Goal: Information Seeking & Learning: Learn about a topic

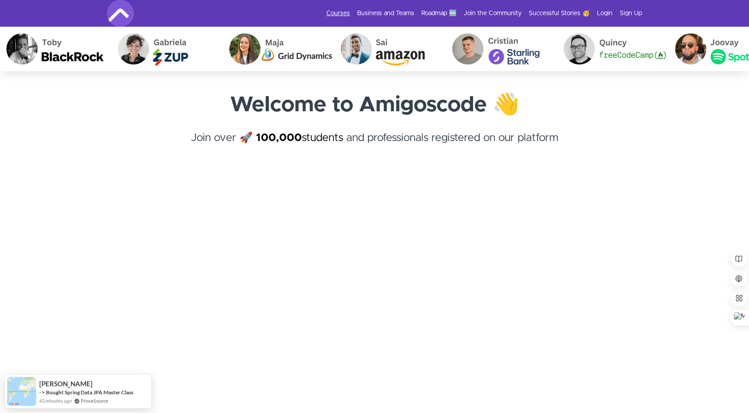
click at [350, 12] on link "Courses" at bounding box center [338, 13] width 24 height 9
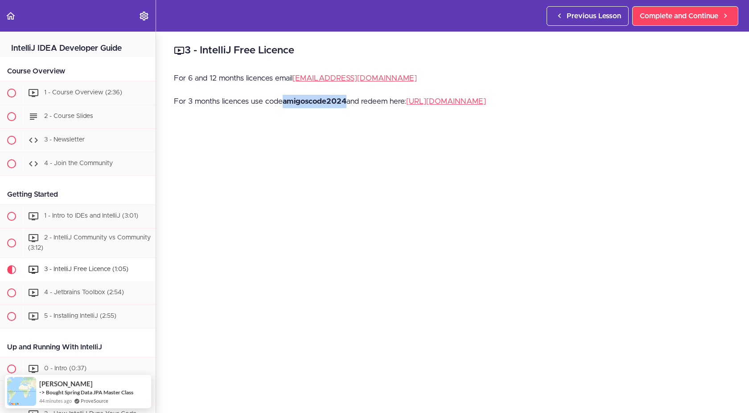
drag, startPoint x: 348, startPoint y: 99, endPoint x: 285, endPoint y: 101, distance: 63.3
click at [285, 101] on p "For 3 months licences use code amigoscode2024 and redeem here: https://www.jetb…" at bounding box center [452, 101] width 557 height 13
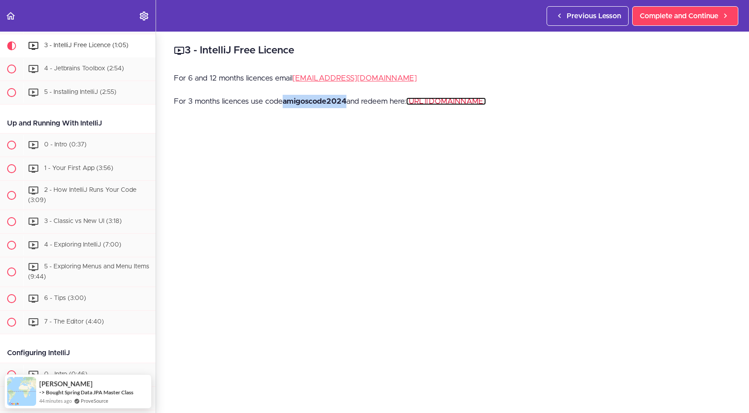
click at [473, 102] on link "https://www.jetbrains.com/store/redeem" at bounding box center [446, 102] width 80 height 8
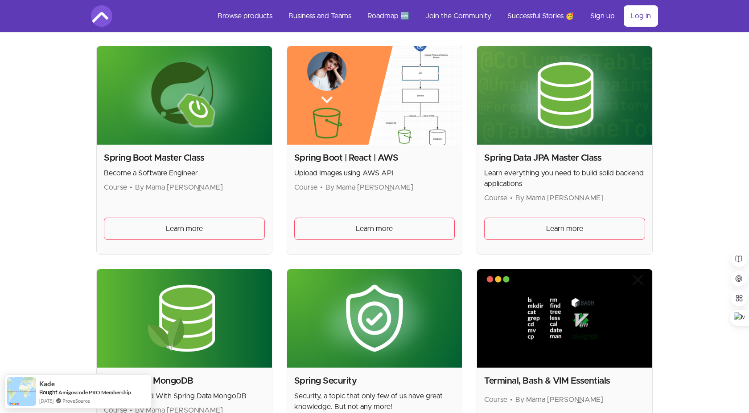
scroll to position [2201, 0]
